Goal: Task Accomplishment & Management: Complete application form

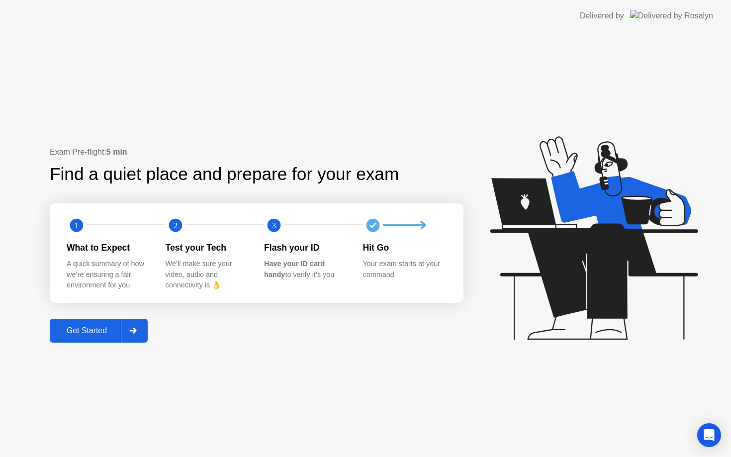
click at [112, 331] on div "Get Started" at bounding box center [87, 330] width 68 height 9
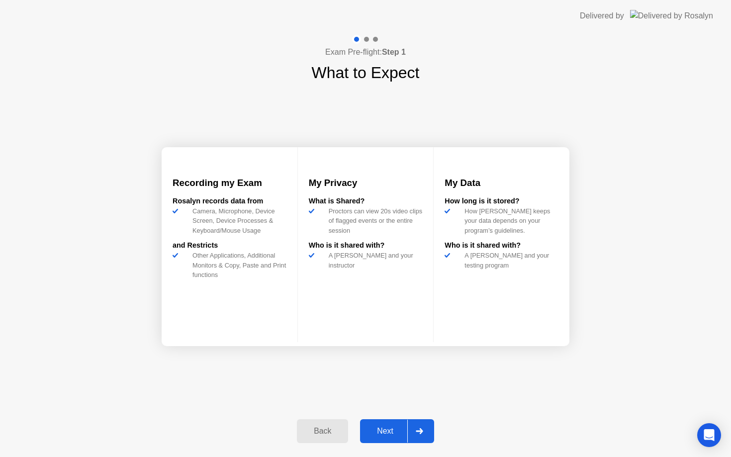
click at [387, 431] on div "Next" at bounding box center [385, 431] width 44 height 9
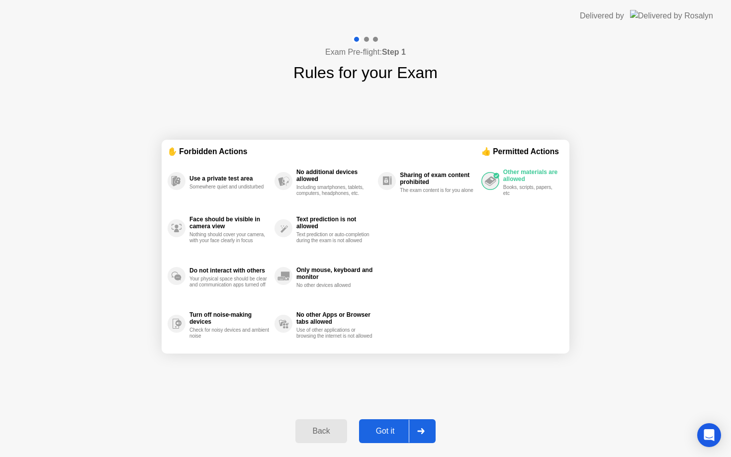
click at [389, 424] on button "Got it" at bounding box center [397, 431] width 77 height 24
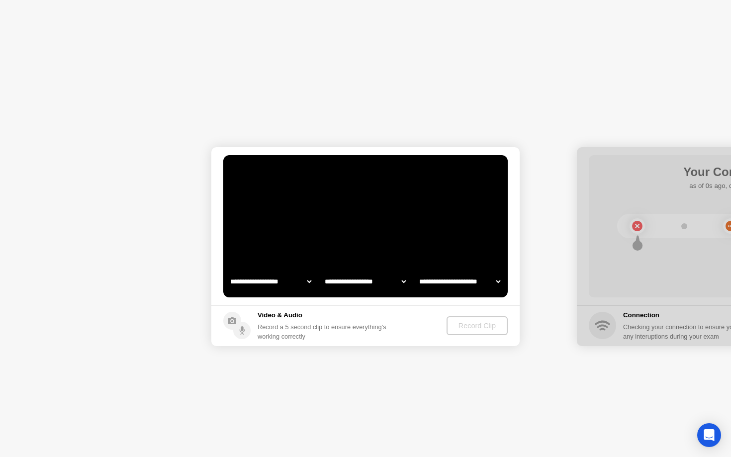
select select "**********"
select select "*******"
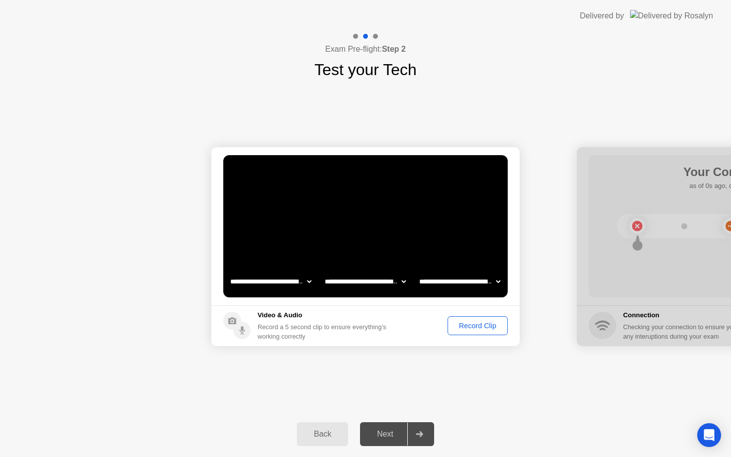
click at [485, 329] on div "Record Clip" at bounding box center [477, 326] width 53 height 8
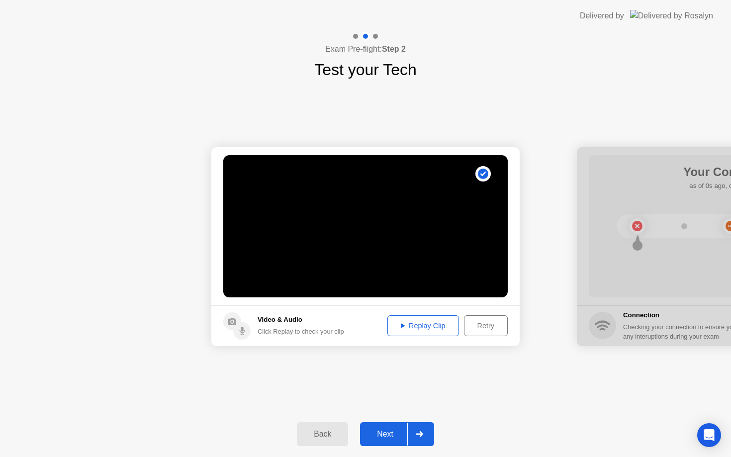
click at [397, 435] on div "Next" at bounding box center [385, 434] width 44 height 9
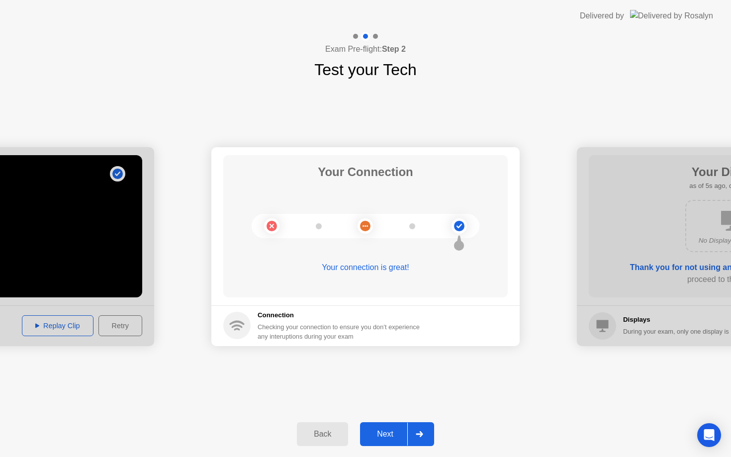
click at [394, 435] on div "Next" at bounding box center [385, 434] width 44 height 9
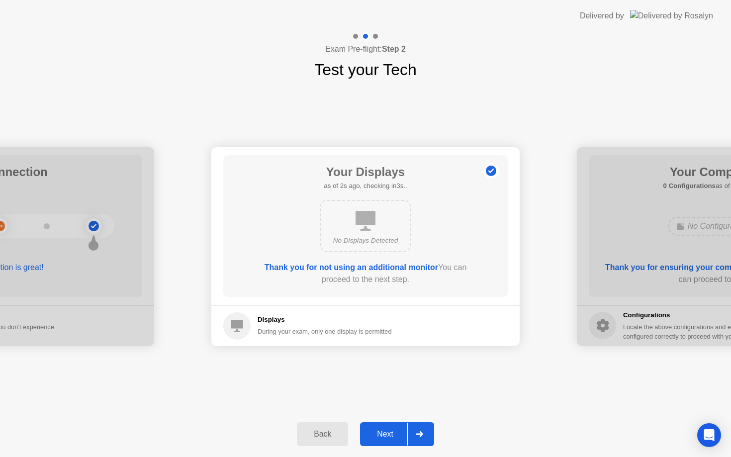
click at [393, 435] on div "Next" at bounding box center [385, 434] width 44 height 9
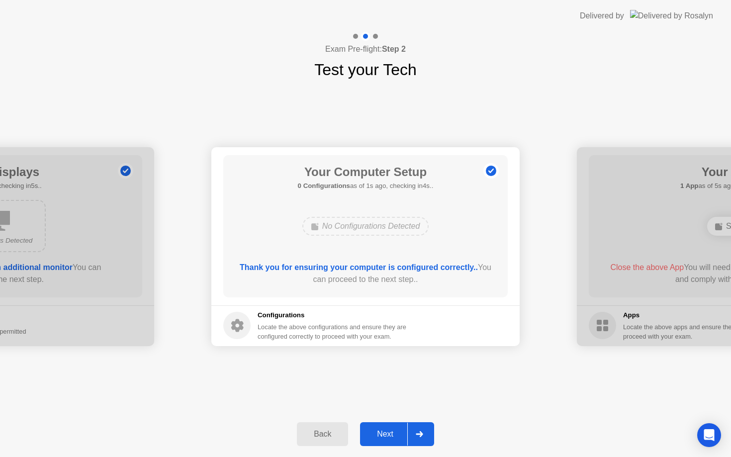
click at [393, 435] on div "Next" at bounding box center [385, 434] width 44 height 9
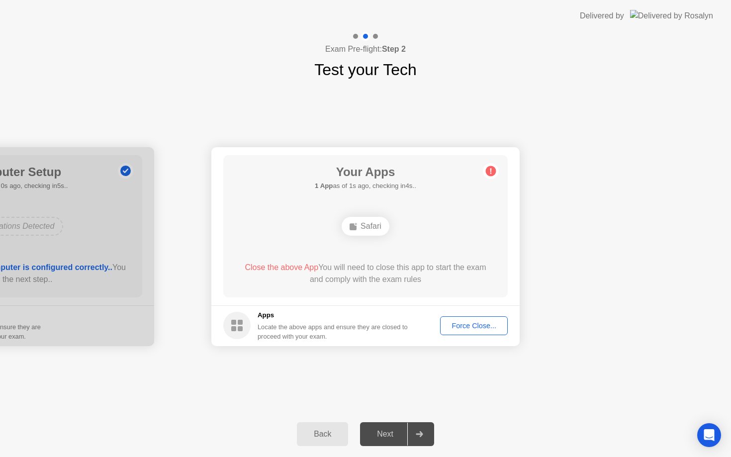
click at [465, 330] on div "Force Close..." at bounding box center [474, 326] width 61 height 8
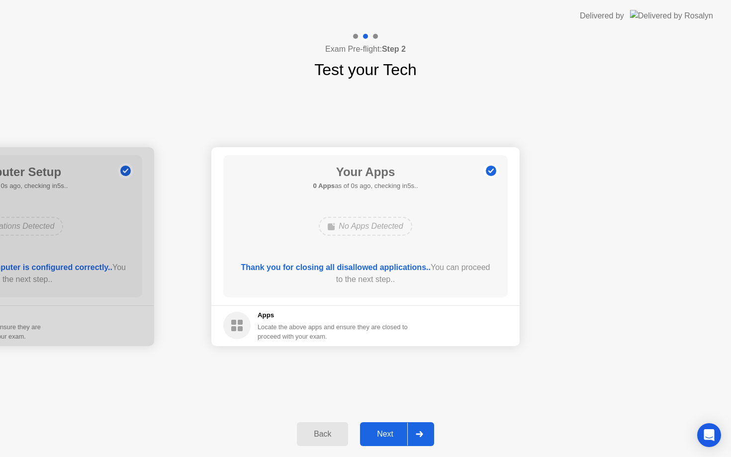
click at [399, 443] on button "Next" at bounding box center [397, 434] width 74 height 24
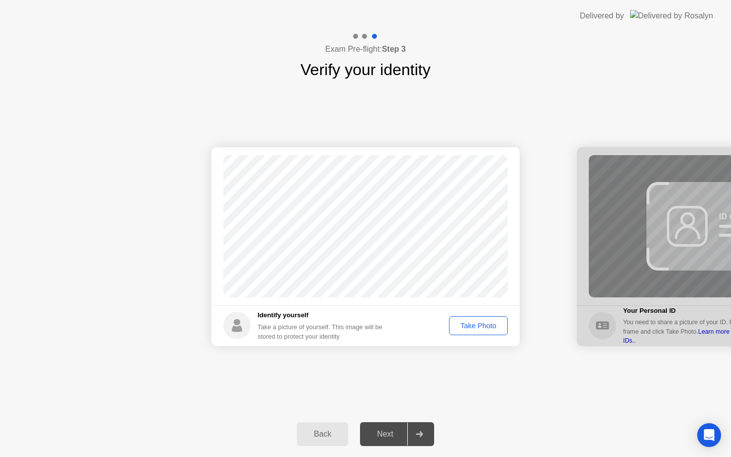
click at [473, 326] on div "Take Photo" at bounding box center [479, 326] width 52 height 8
click at [394, 443] on button "Next" at bounding box center [397, 434] width 74 height 24
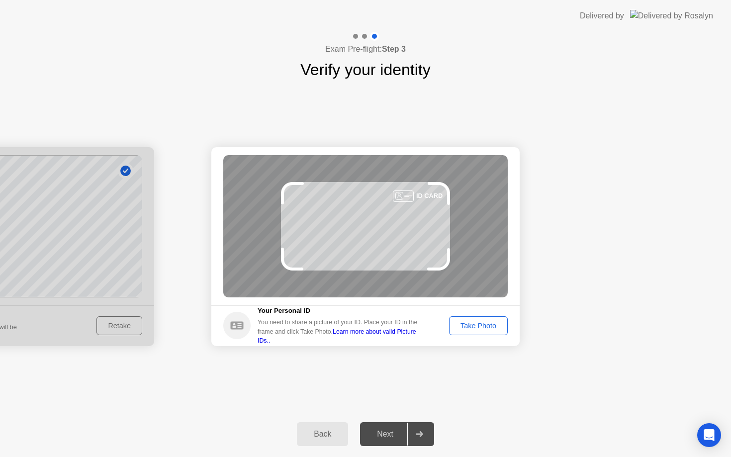
click at [481, 330] on div "Take Photo" at bounding box center [479, 326] width 52 height 8
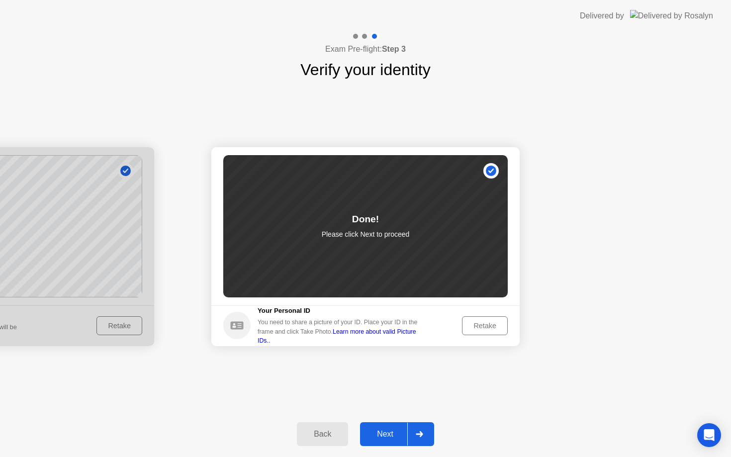
click at [393, 434] on div "Next" at bounding box center [385, 434] width 44 height 9
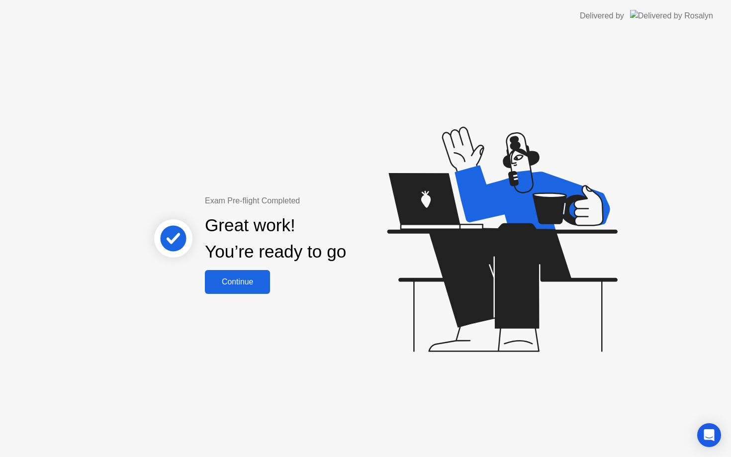
click at [251, 287] on div "Continue" at bounding box center [237, 282] width 59 height 9
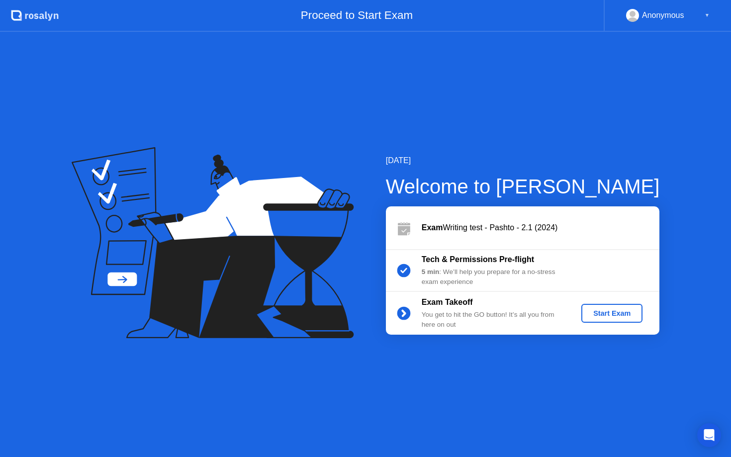
click at [599, 310] on div "Start Exam" at bounding box center [611, 313] width 53 height 8
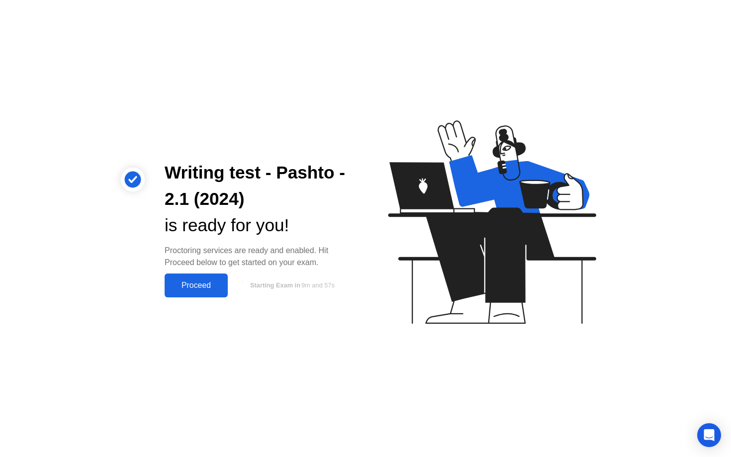
click at [209, 288] on div "Proceed" at bounding box center [196, 285] width 57 height 9
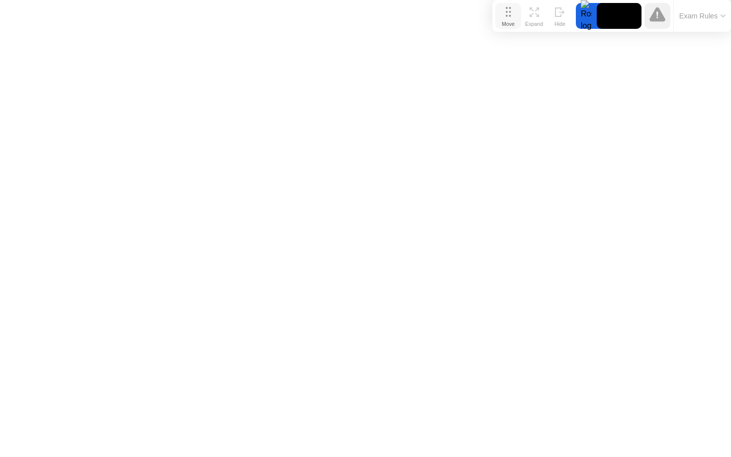
drag, startPoint x: 260, startPoint y: 437, endPoint x: 518, endPoint y: 6, distance: 502.5
click at [518, 6] on button "Move" at bounding box center [508, 16] width 26 height 26
